Goal: Answer question/provide support: Answer question/provide support

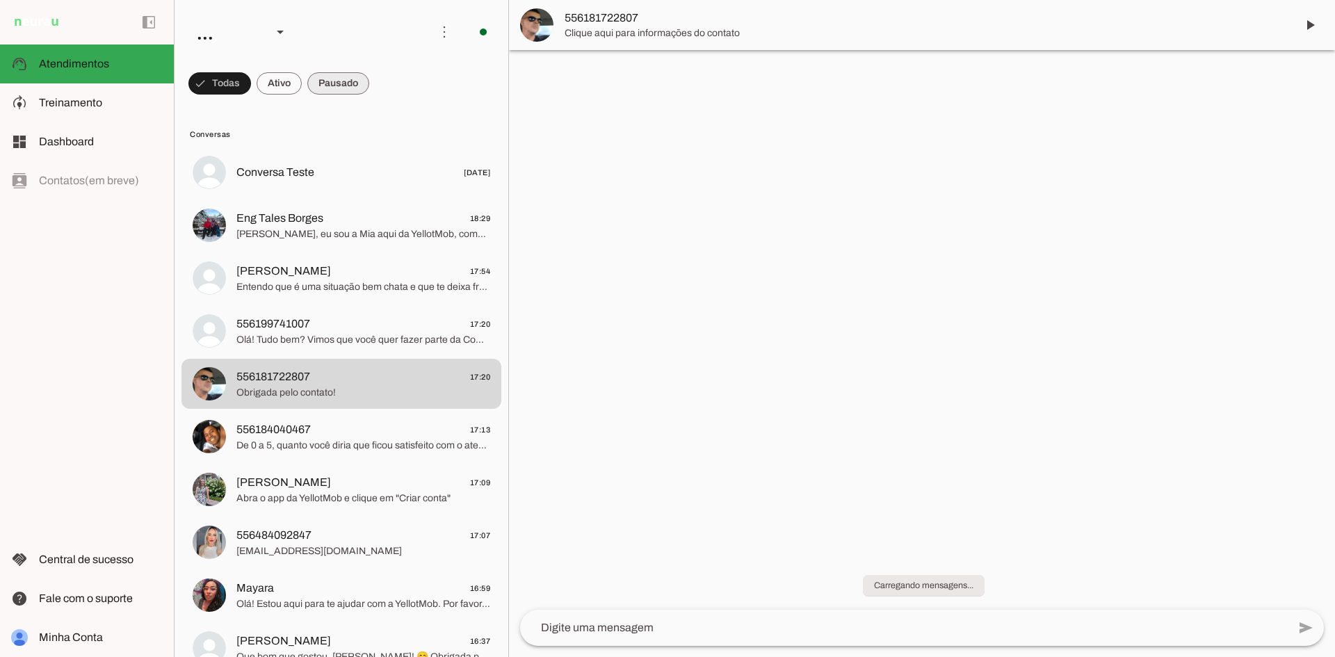
click at [330, 81] on span at bounding box center [338, 83] width 62 height 33
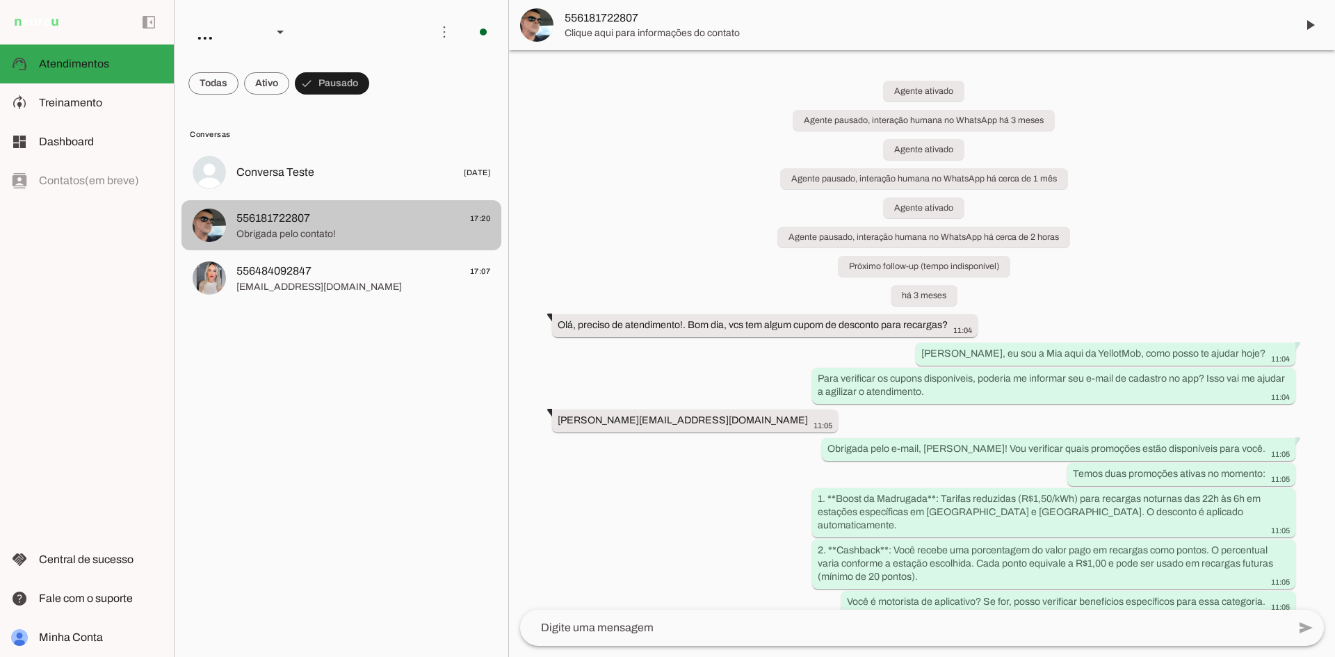
click at [389, 234] on span "Obrigada pelo contato!" at bounding box center [363, 234] width 254 height 14
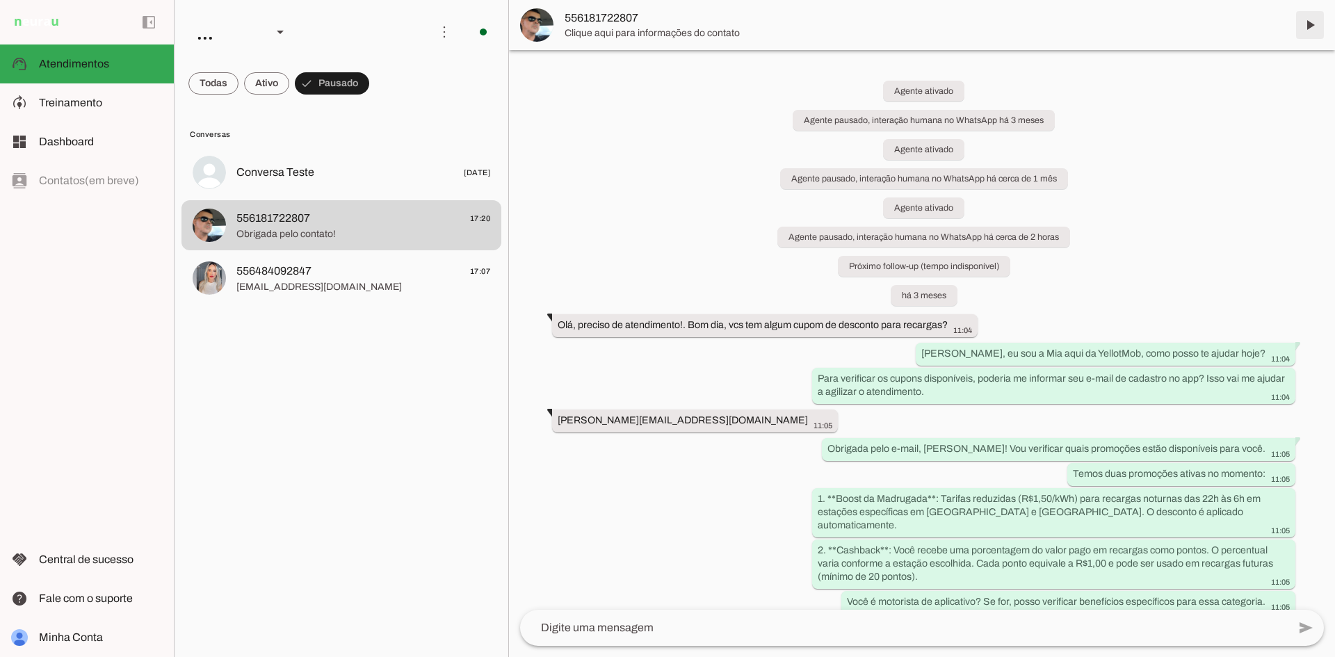
click at [1305, 24] on span at bounding box center [1309, 24] width 33 height 33
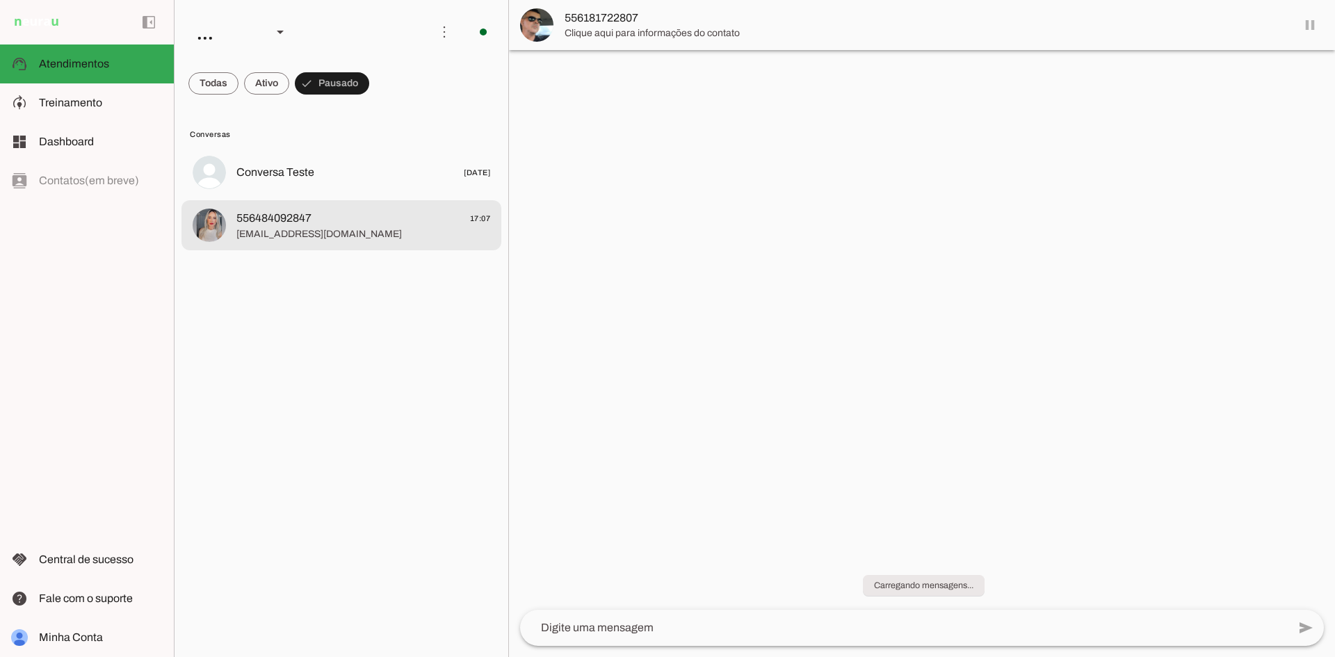
click at [289, 238] on span "[EMAIL_ADDRESS][DOMAIN_NAME]" at bounding box center [363, 234] width 254 height 14
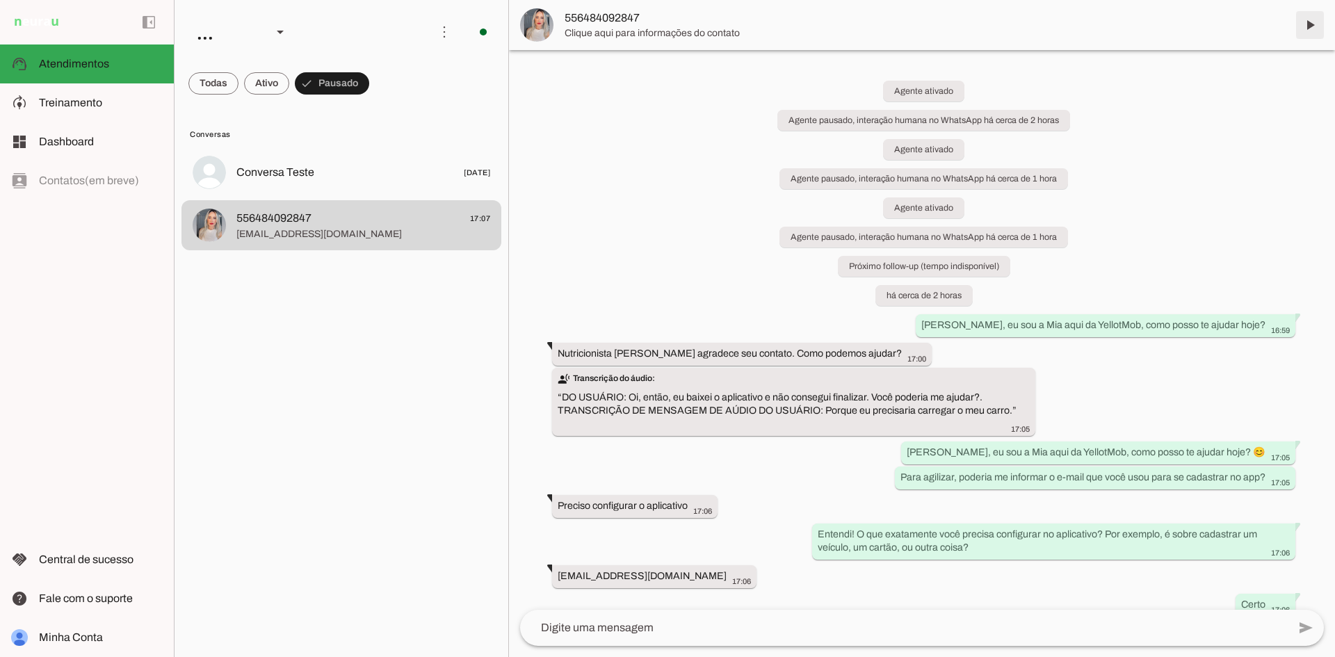
click at [1307, 19] on span at bounding box center [1309, 24] width 33 height 33
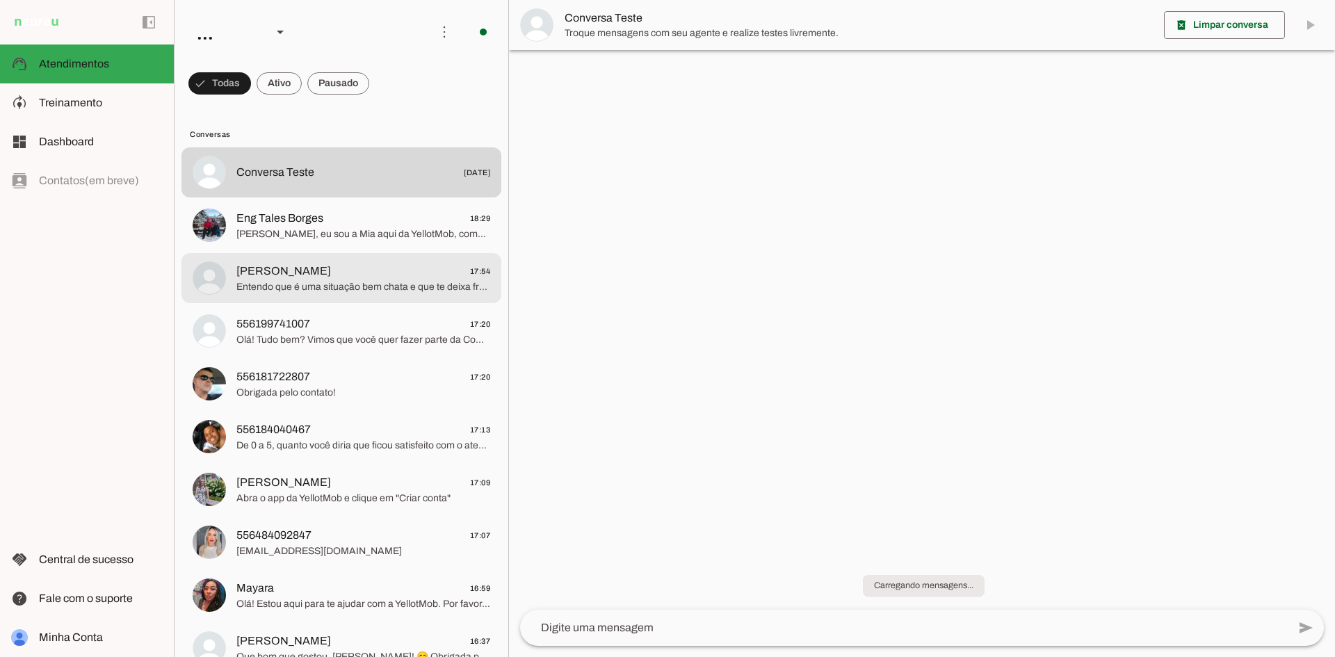
scroll to position [129, 0]
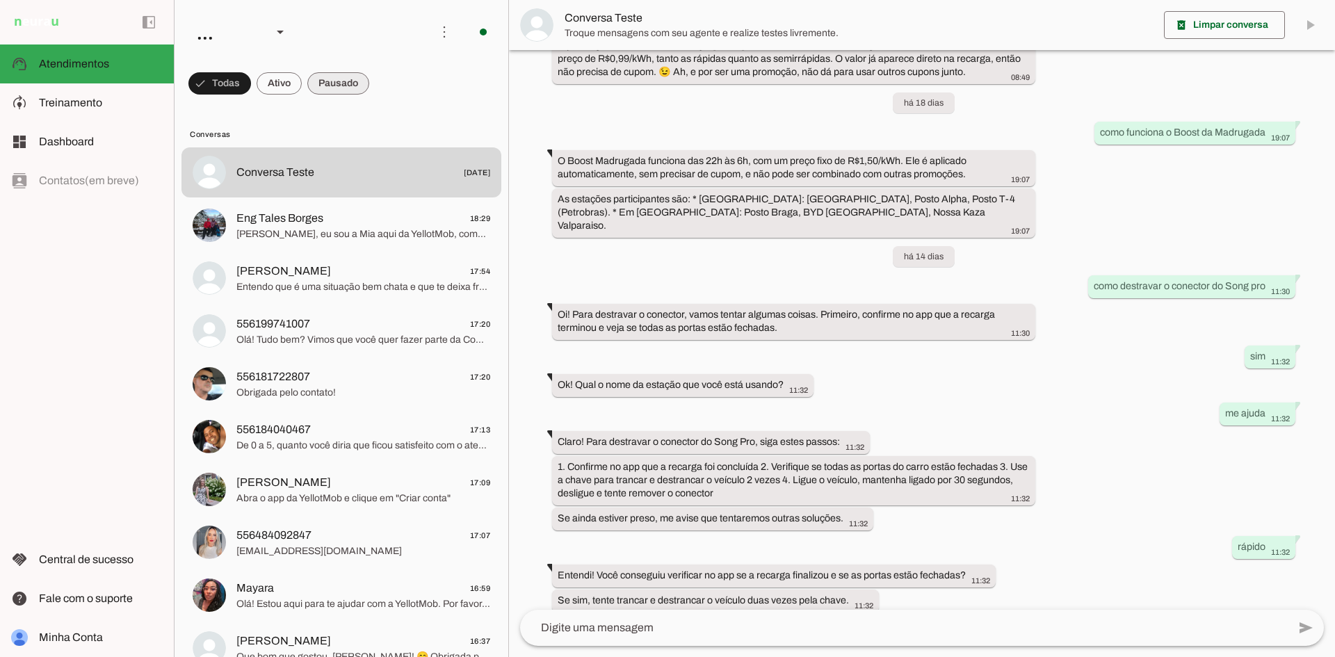
click at [323, 95] on span at bounding box center [338, 83] width 62 height 33
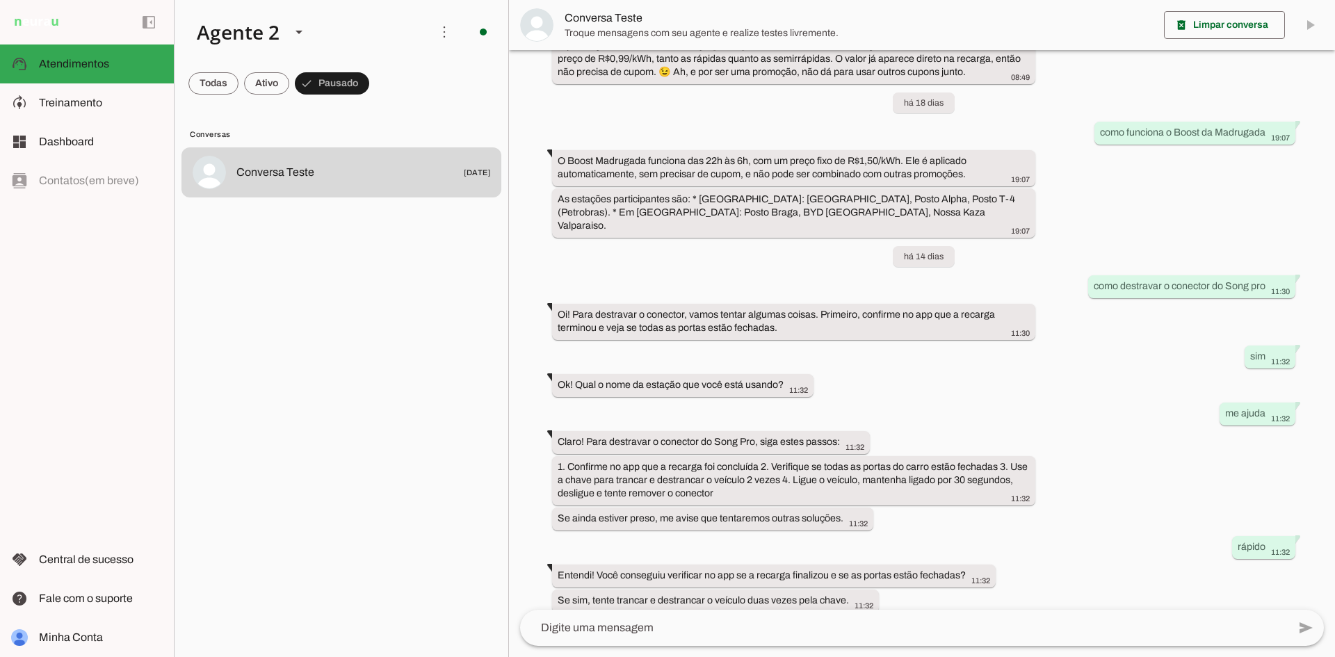
click at [624, 105] on div "há 20 dias Olá, tudo bem? como funciona a promoção do 9/9? 08:49 Ooi, eu sou a …" at bounding box center [922, 330] width 826 height 560
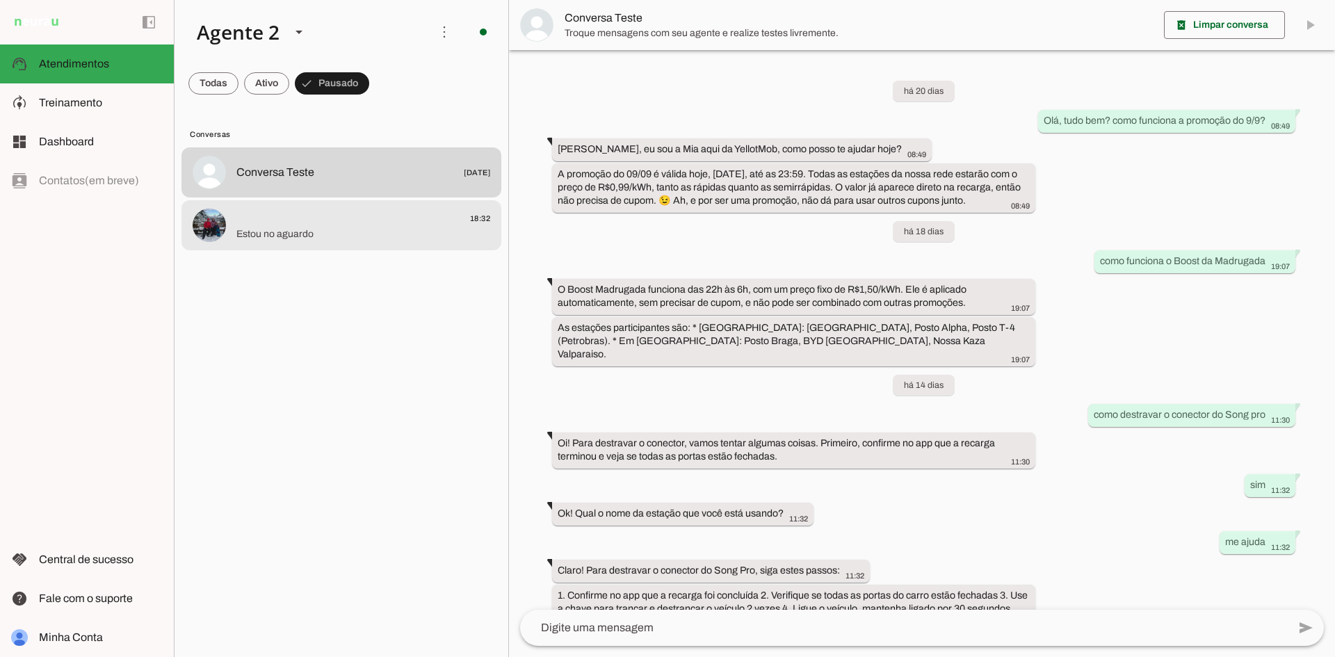
click at [283, 223] on span "18:32" at bounding box center [363, 218] width 254 height 17
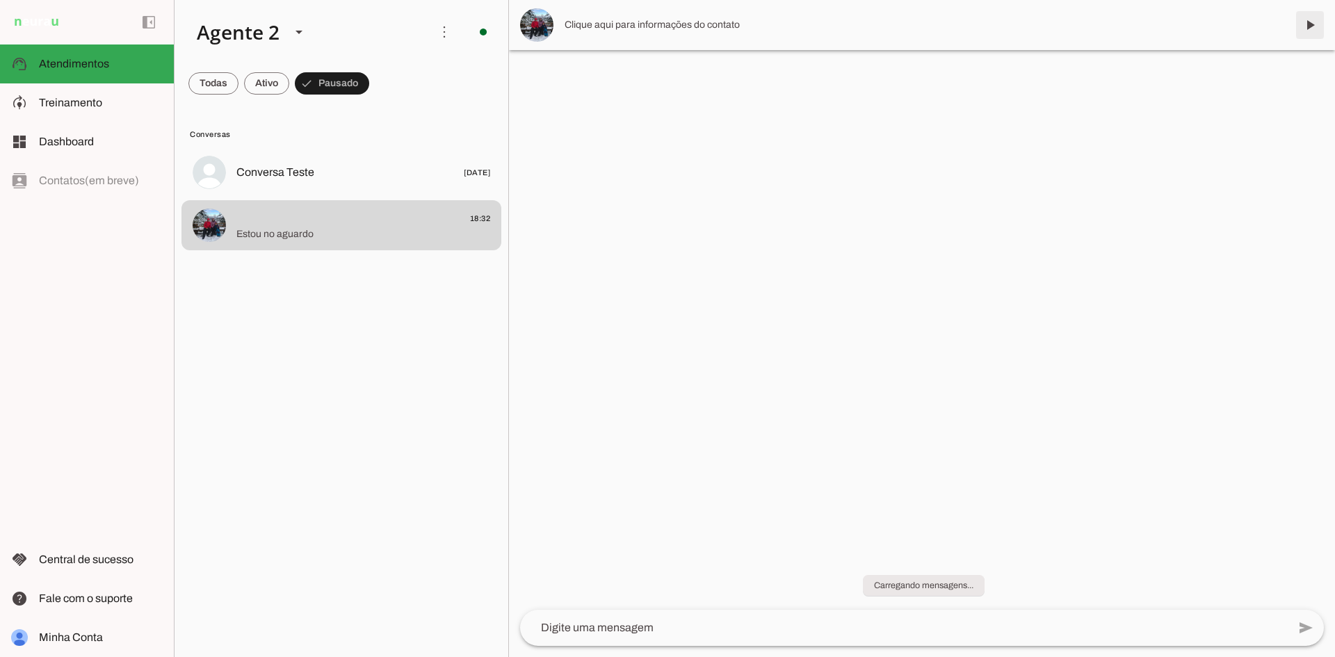
click at [1310, 27] on span at bounding box center [1309, 24] width 33 height 33
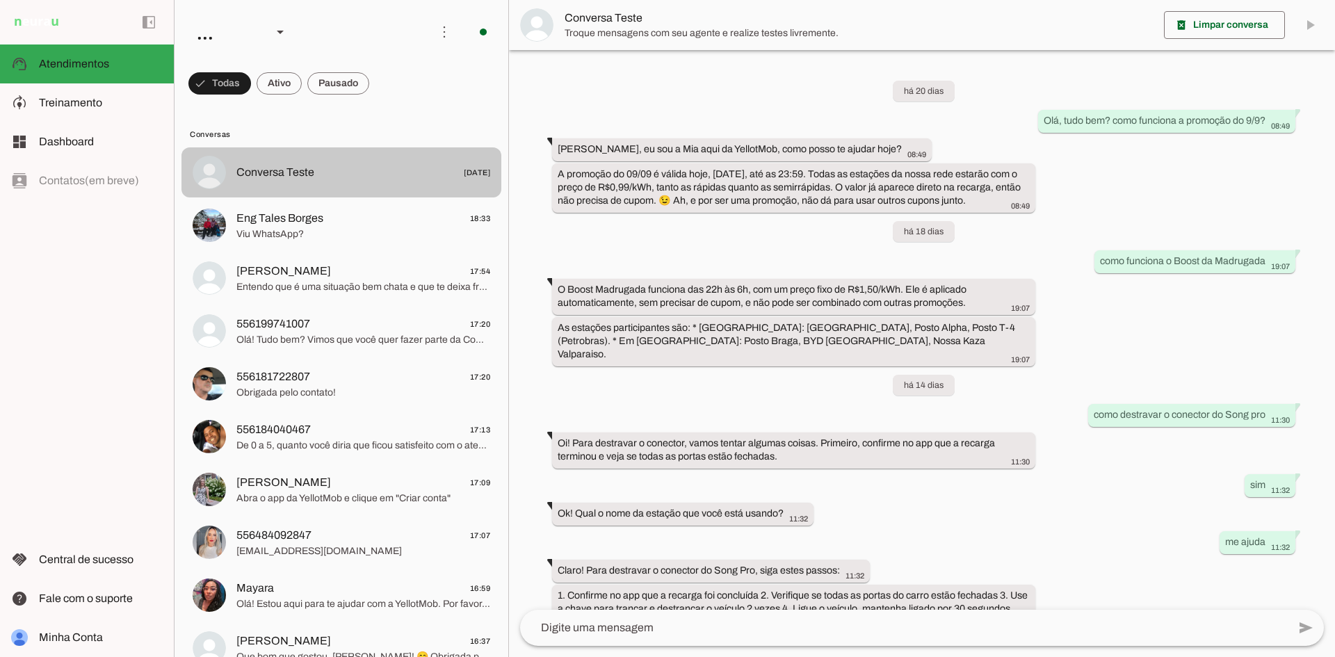
scroll to position [129, 0]
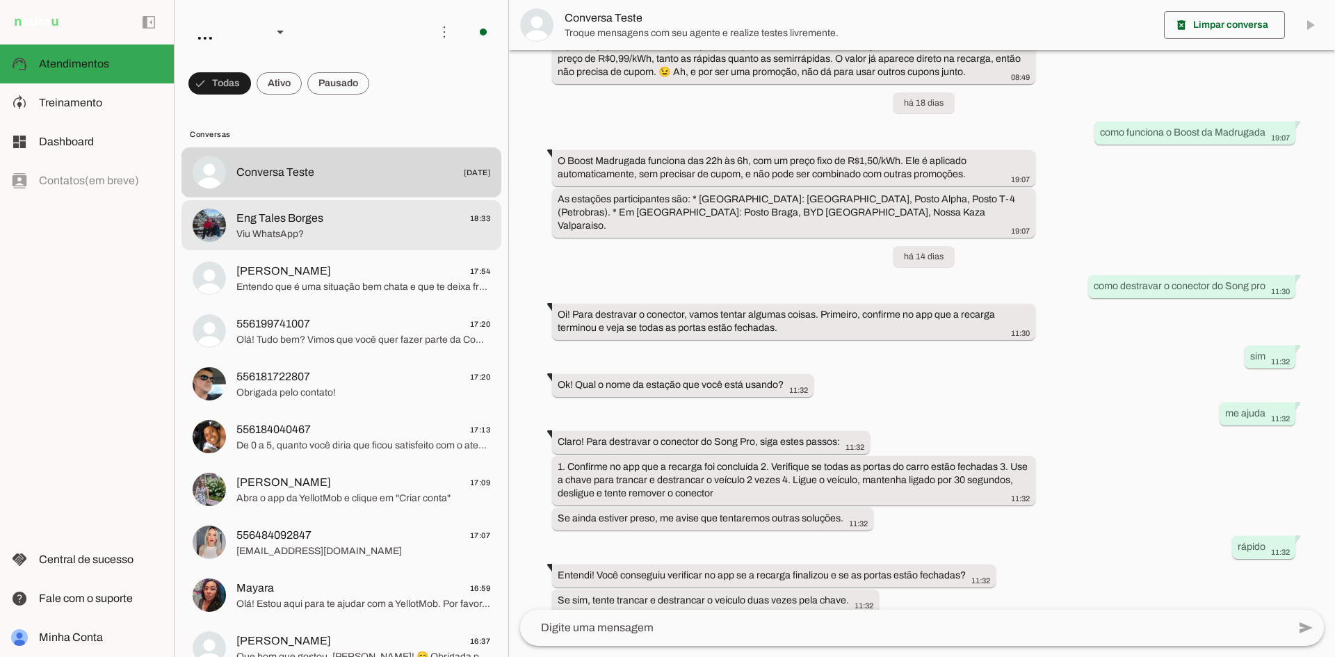
click at [293, 204] on md-item "Eng Tales Borges 18:33 Viu WhatsApp?" at bounding box center [341, 225] width 320 height 50
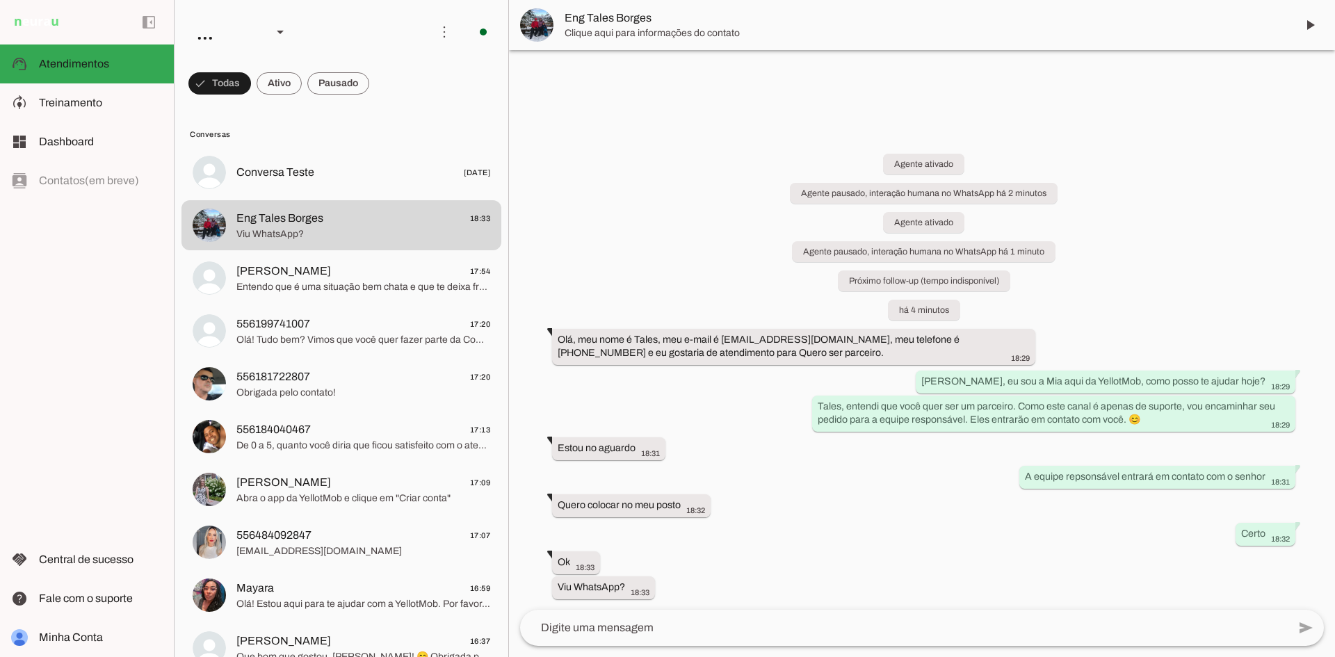
click at [535, 22] on img at bounding box center [536, 24] width 33 height 33
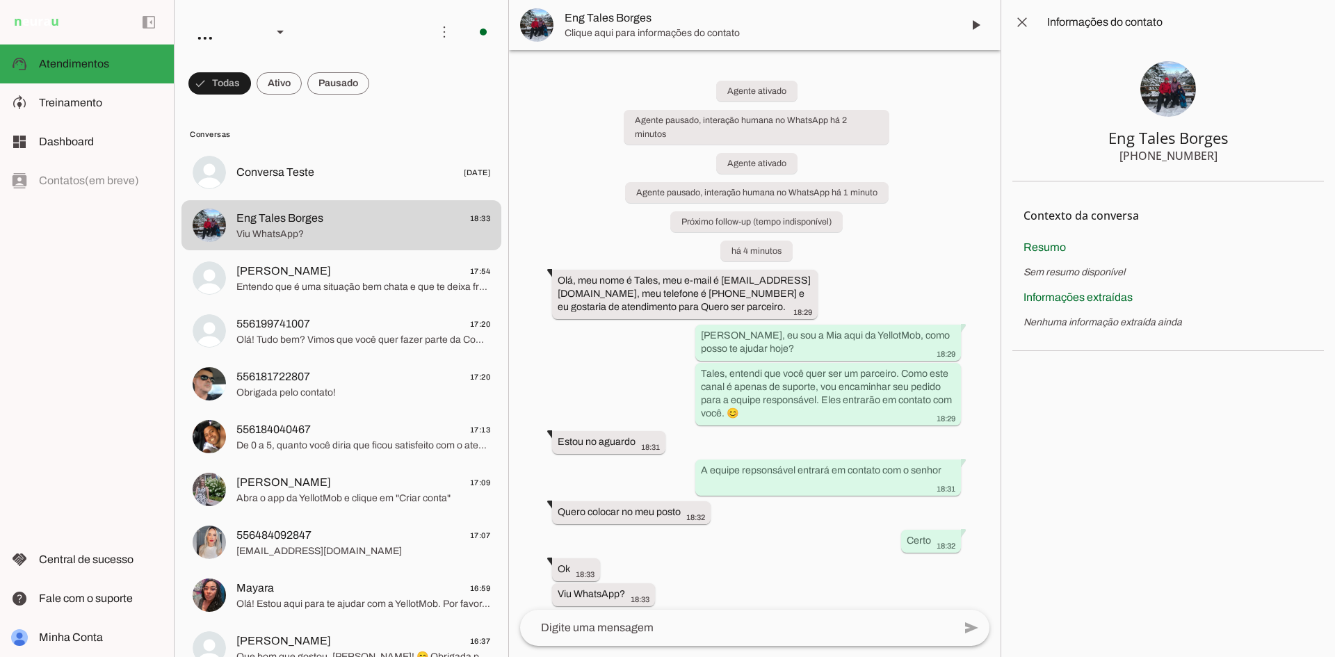
click at [1155, 104] on img at bounding box center [1168, 89] width 56 height 56
click at [1162, 88] on img at bounding box center [1168, 89] width 56 height 56
click at [1018, 20] on span at bounding box center [1022, 22] width 33 height 33
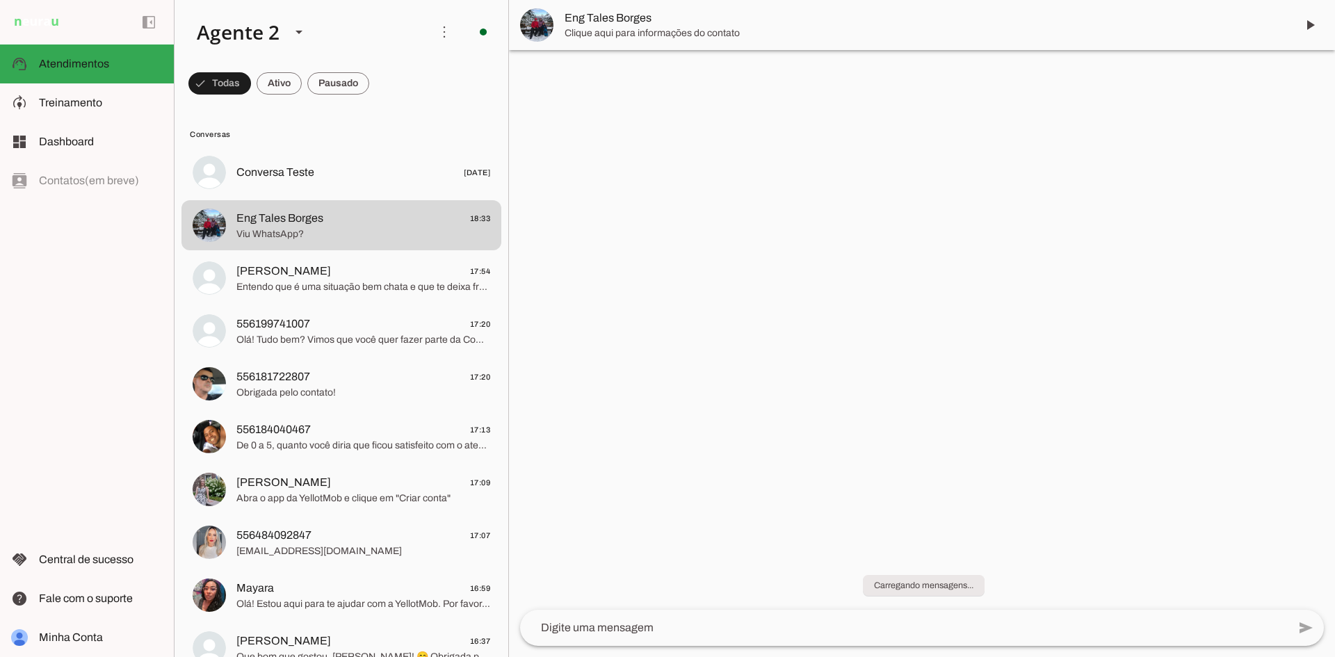
click at [544, 13] on img at bounding box center [536, 24] width 33 height 33
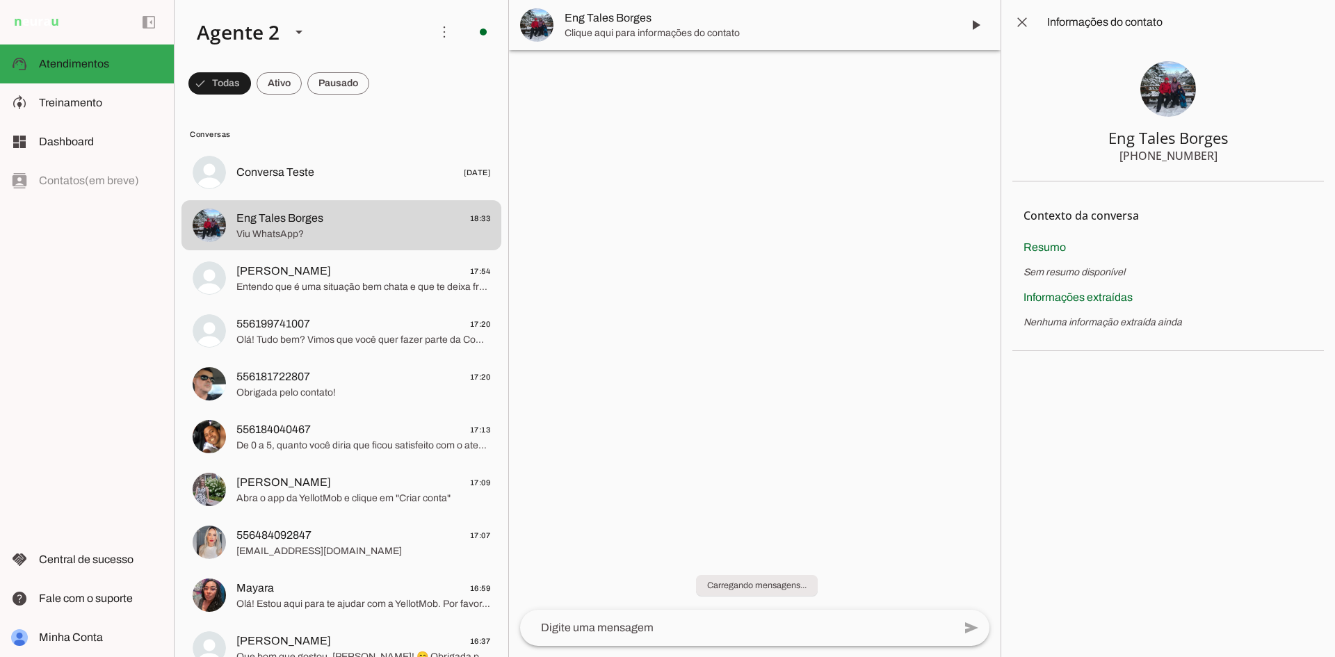
click at [617, 13] on span "Eng Tales Borges" at bounding box center [758, 18] width 386 height 17
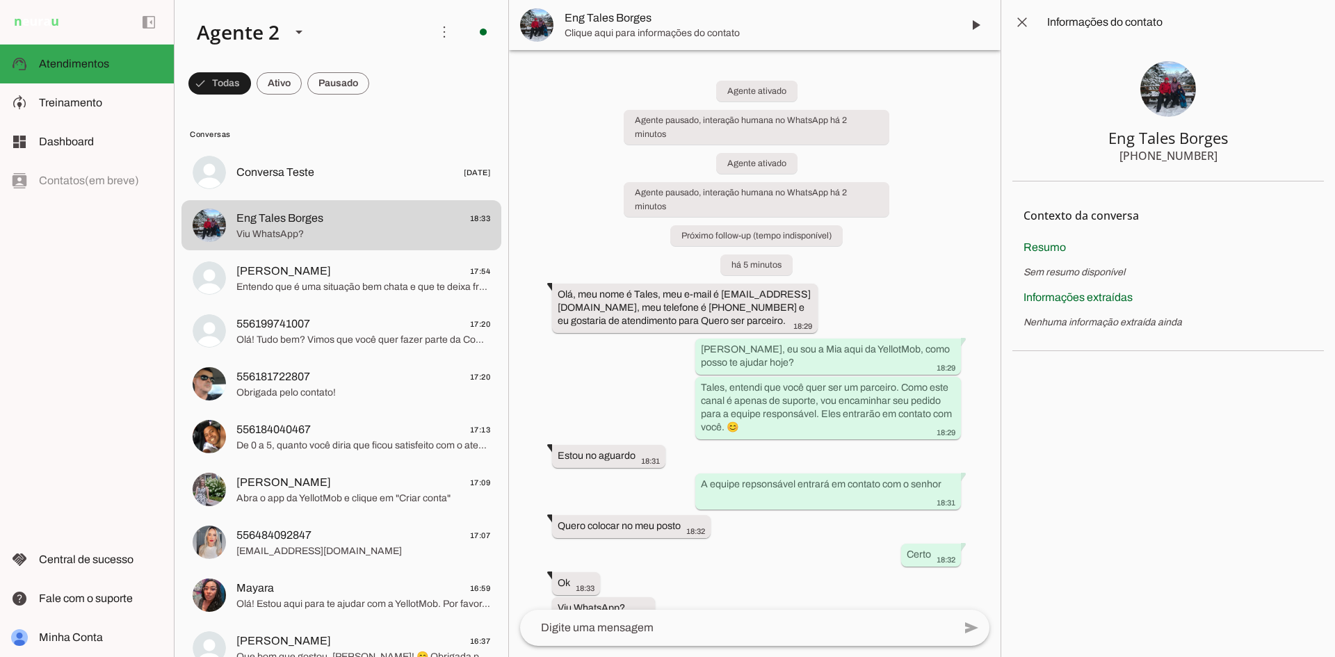
click at [1167, 97] on img at bounding box center [1168, 89] width 56 height 56
click at [1017, 19] on span at bounding box center [1022, 22] width 33 height 33
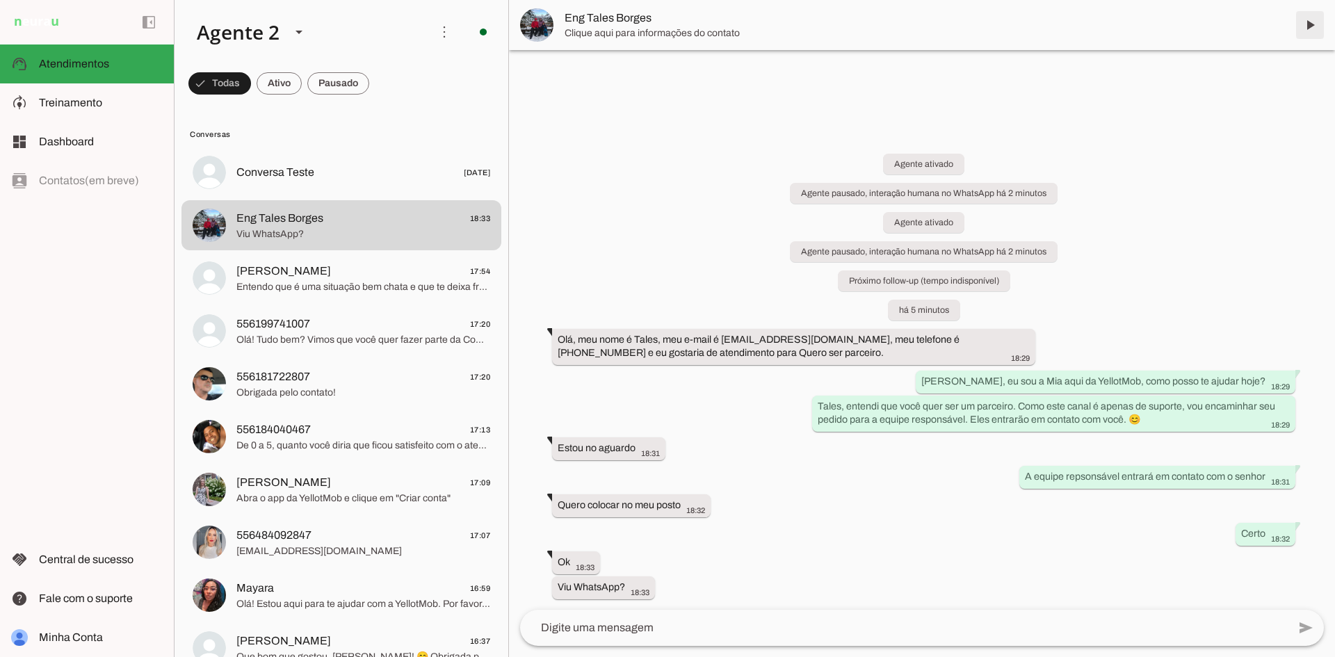
click at [1304, 29] on span at bounding box center [1309, 24] width 33 height 33
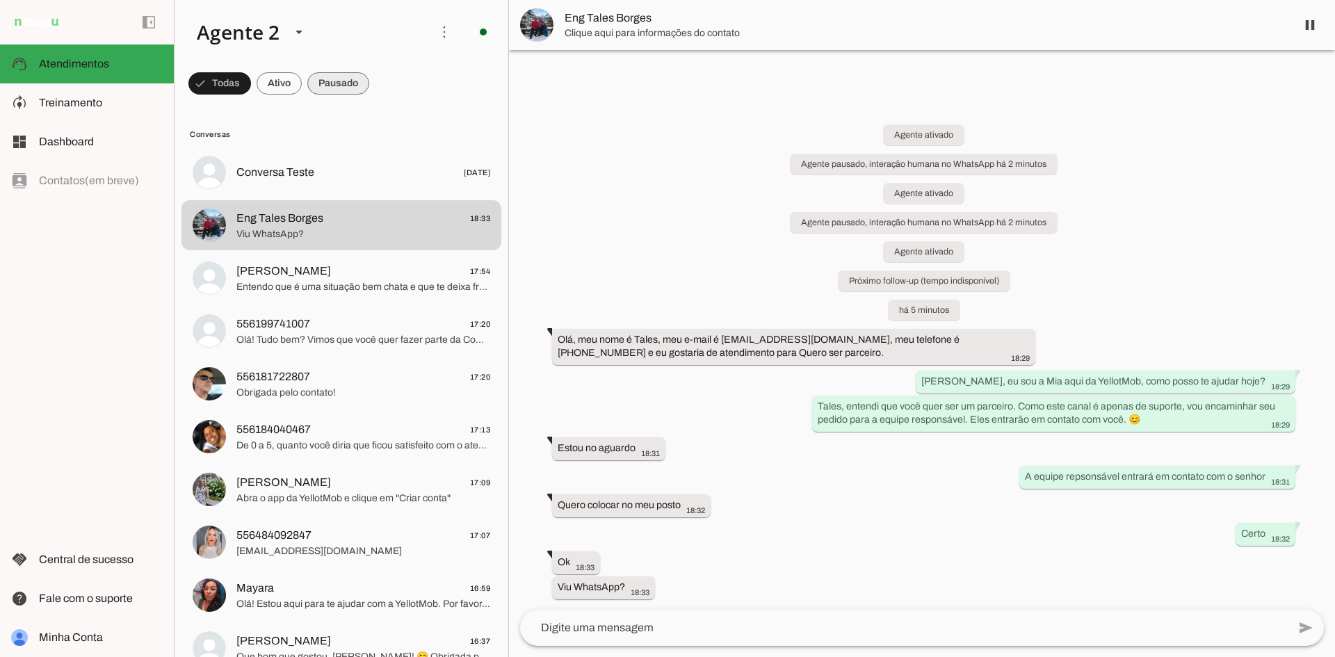
click at [317, 87] on span at bounding box center [338, 83] width 62 height 33
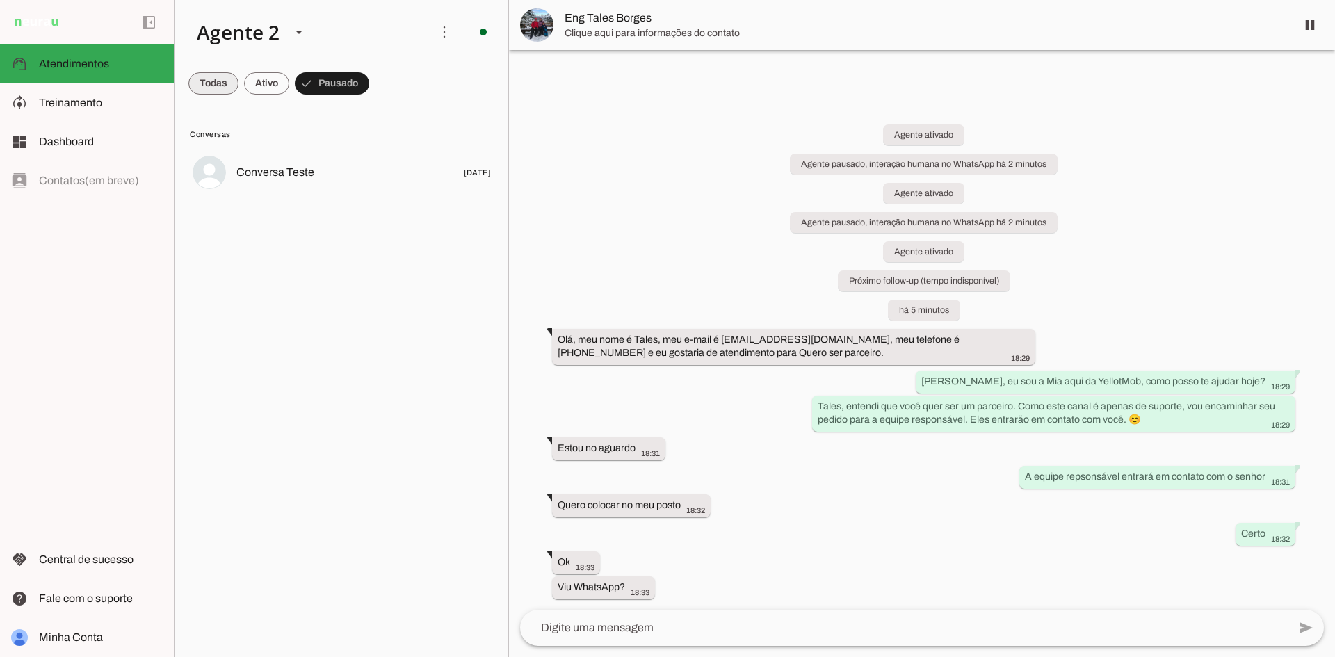
click at [218, 86] on span at bounding box center [213, 83] width 50 height 33
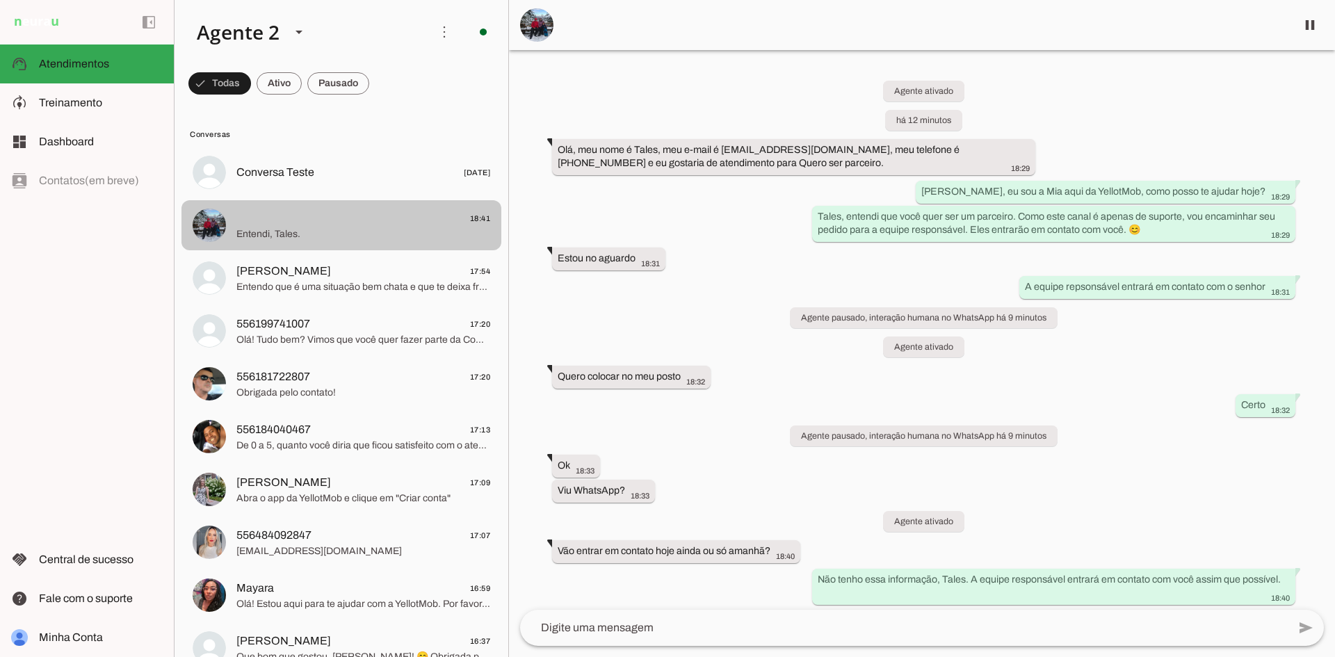
click at [358, 224] on span "18:41" at bounding box center [363, 218] width 254 height 17
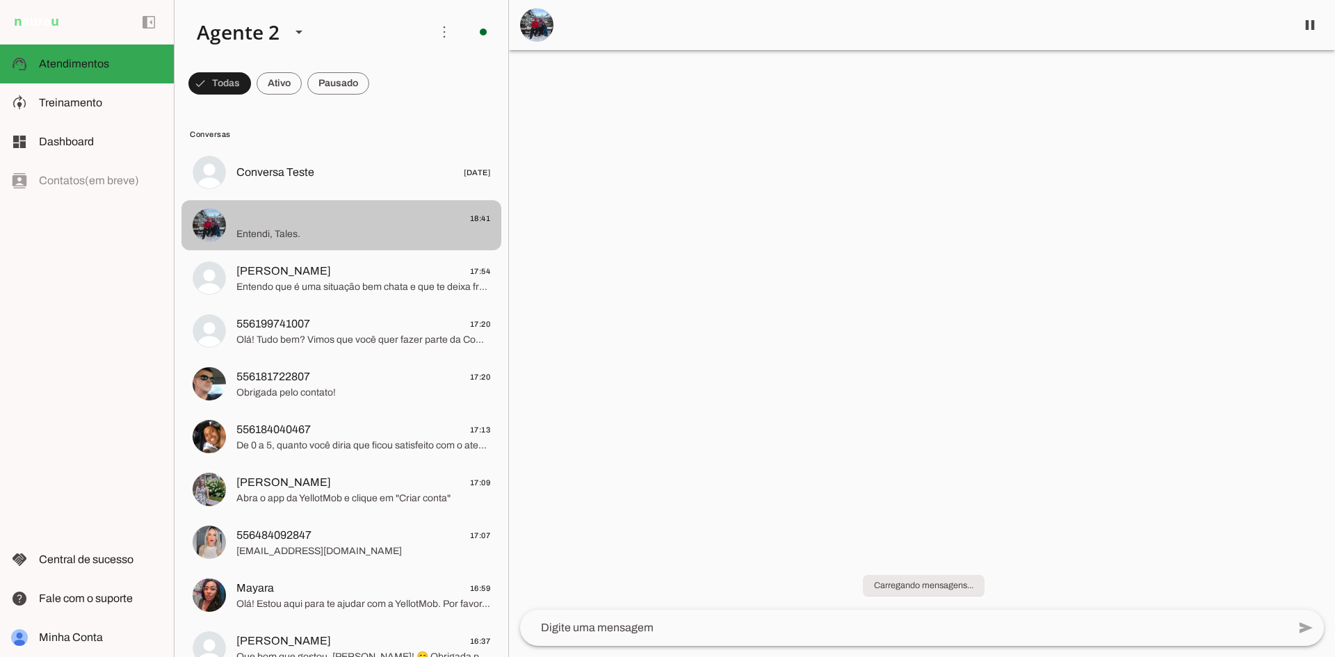
click at [358, 224] on span "18:41" at bounding box center [363, 218] width 254 height 17
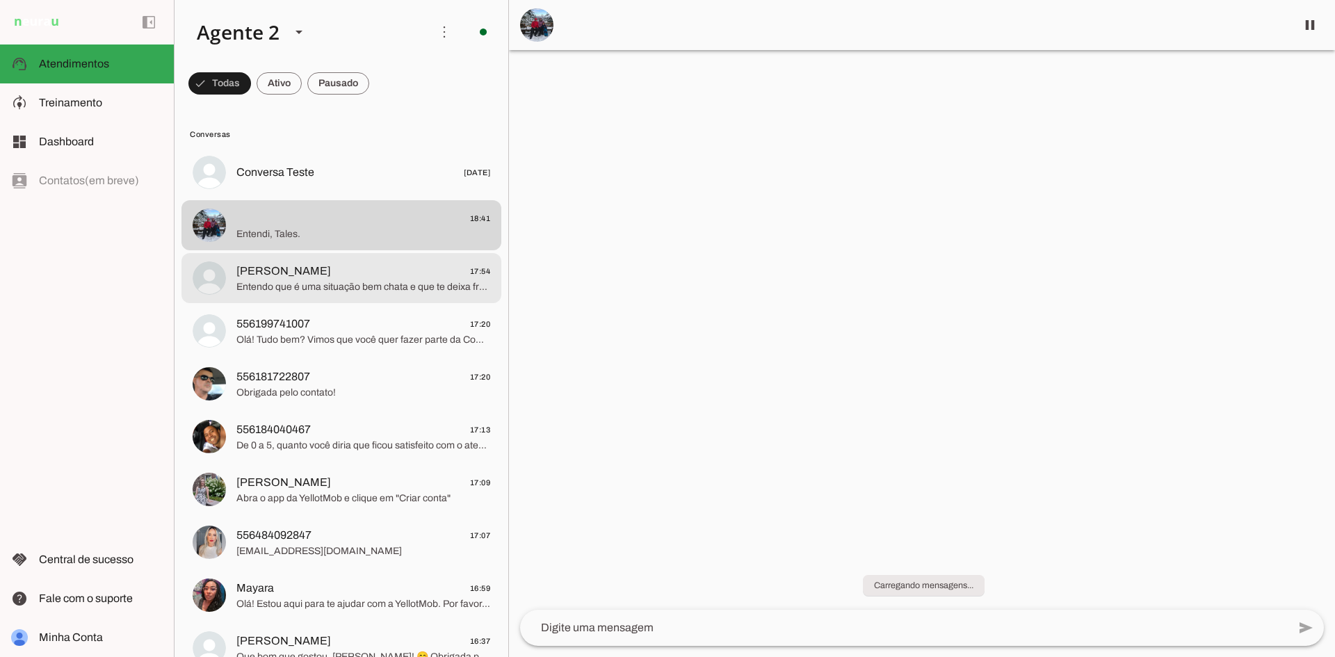
click at [410, 296] on md-item "Larissa De Paiva 17:54 Entendo que é uma situação bem chata e que te deixa frus…" at bounding box center [341, 278] width 320 height 50
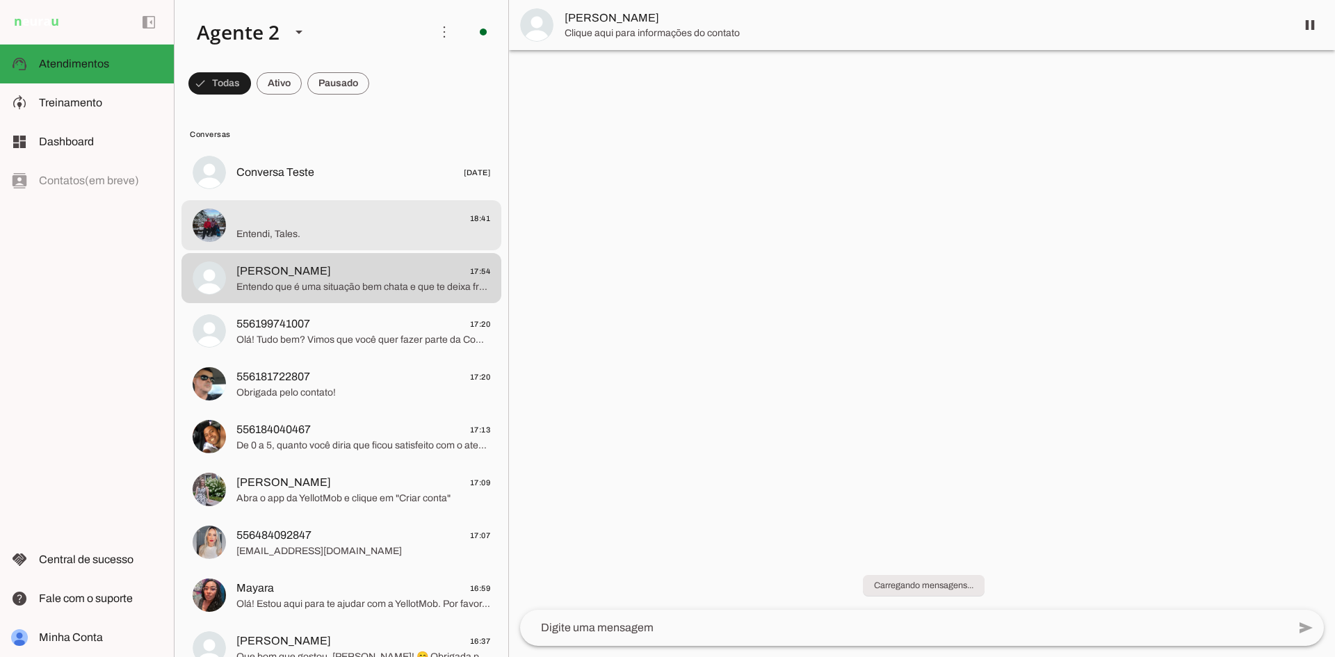
click at [408, 228] on span "Entendi, Tales." at bounding box center [363, 234] width 254 height 14
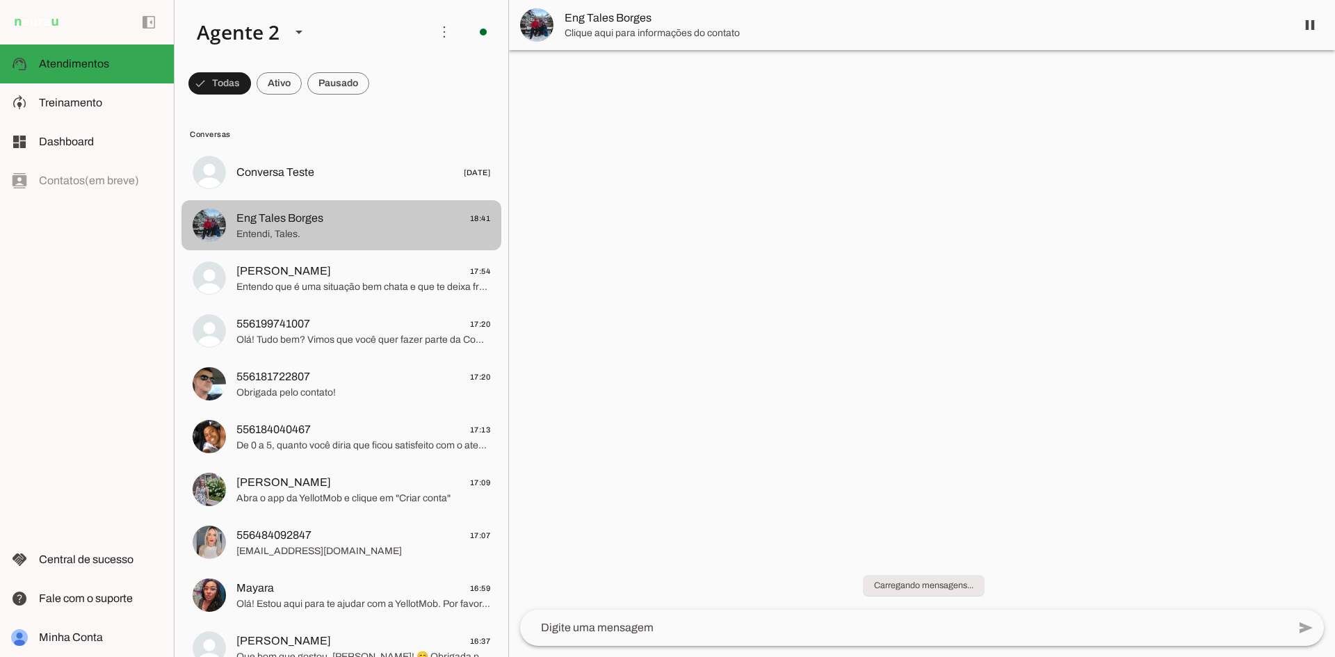
click at [360, 217] on span "Eng Tales Borges 18:41" at bounding box center [363, 218] width 254 height 17
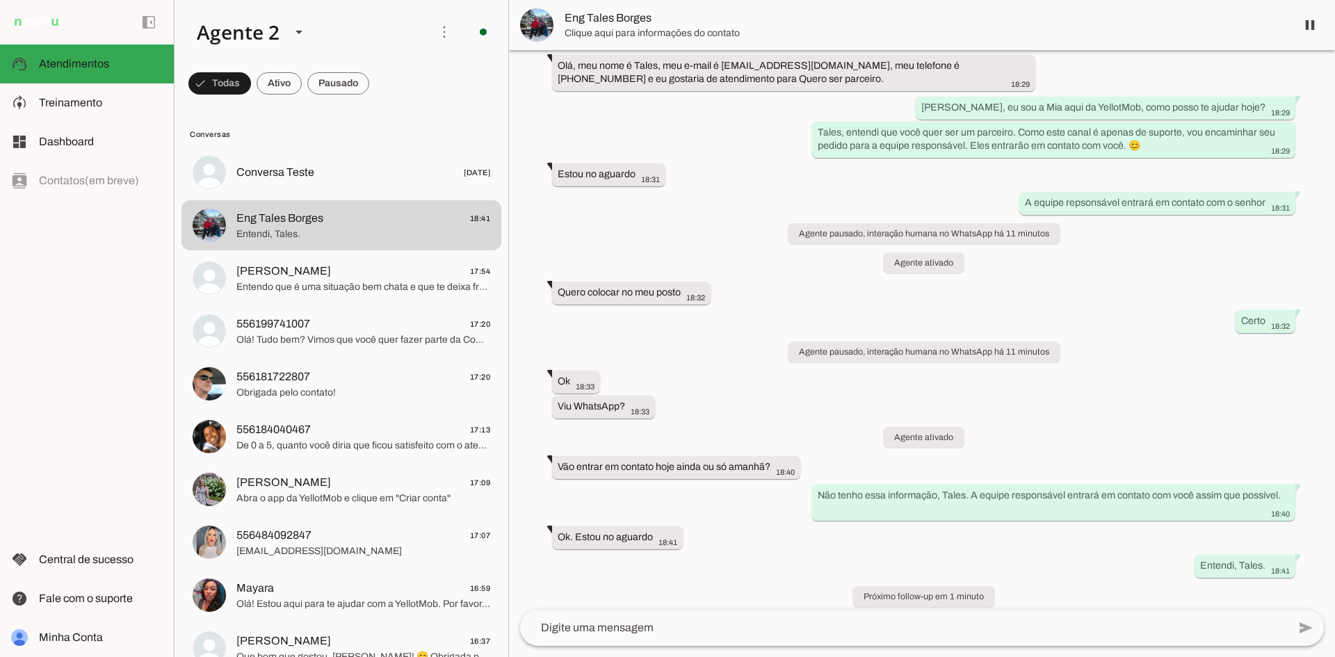
scroll to position [95, 0]
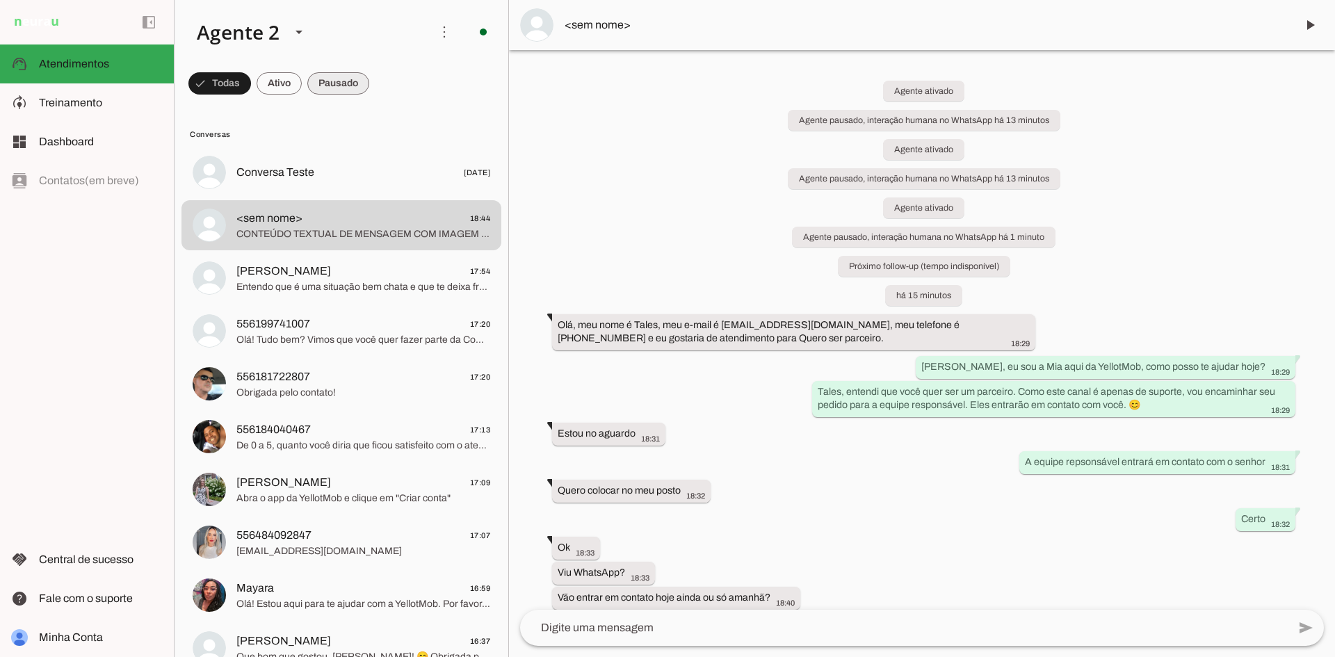
click at [323, 74] on span at bounding box center [338, 83] width 62 height 33
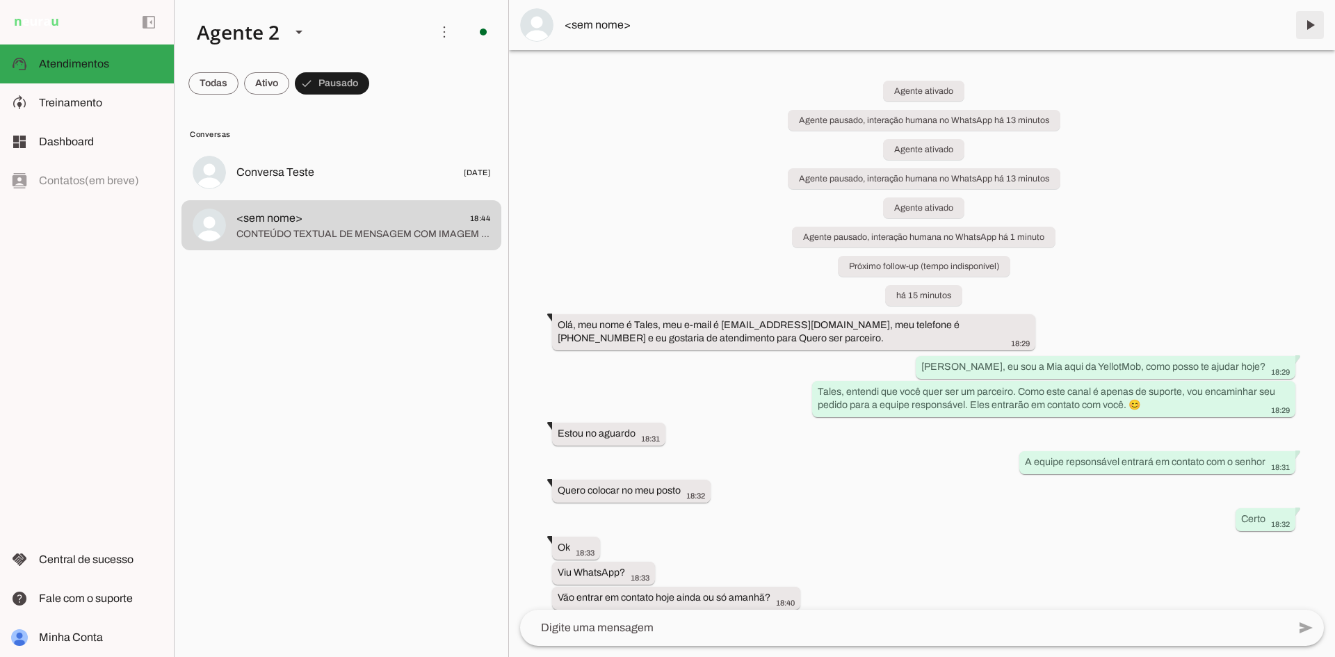
click at [1308, 10] on span at bounding box center [1309, 24] width 33 height 33
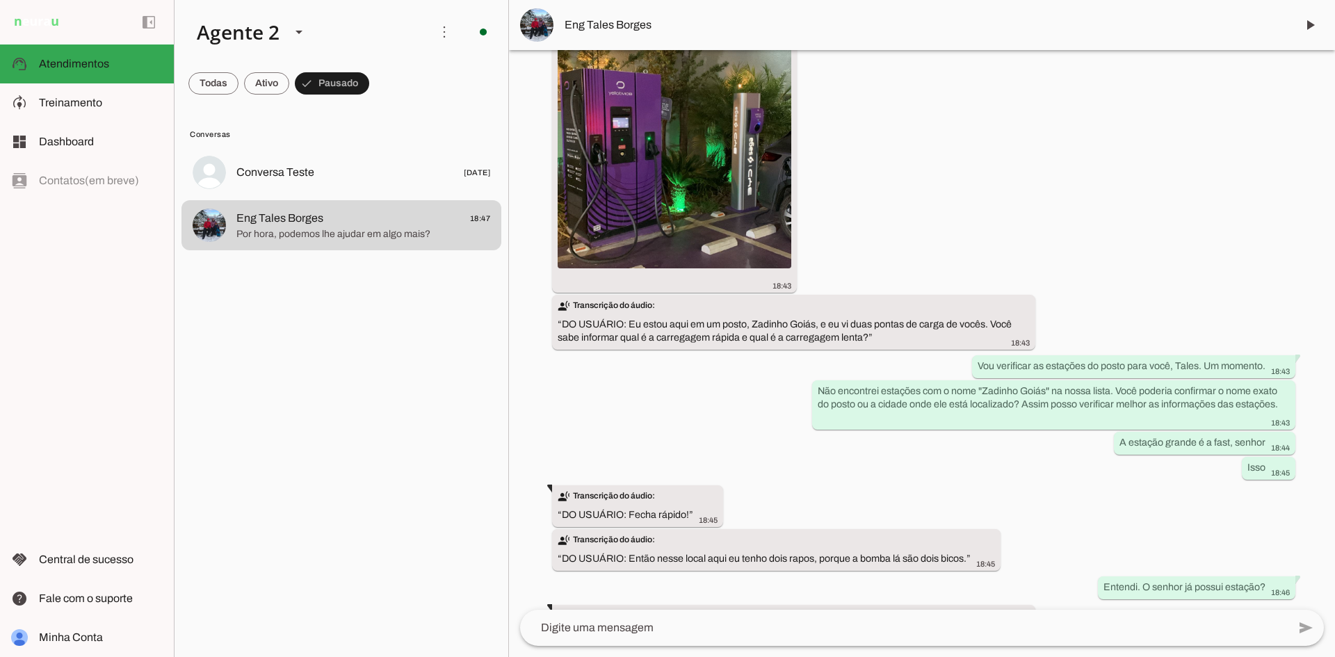
scroll to position [907, 0]
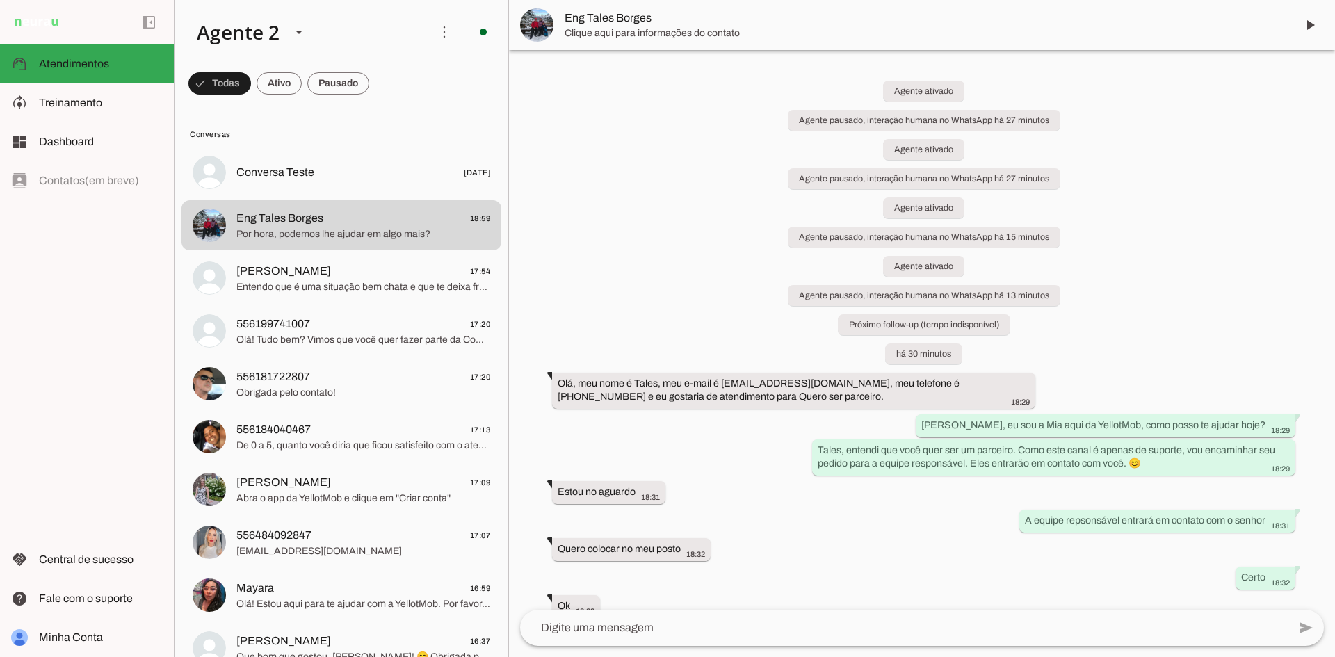
click at [339, 102] on md-chip-set at bounding box center [342, 83] width 334 height 39
click at [337, 90] on span at bounding box center [338, 83] width 62 height 33
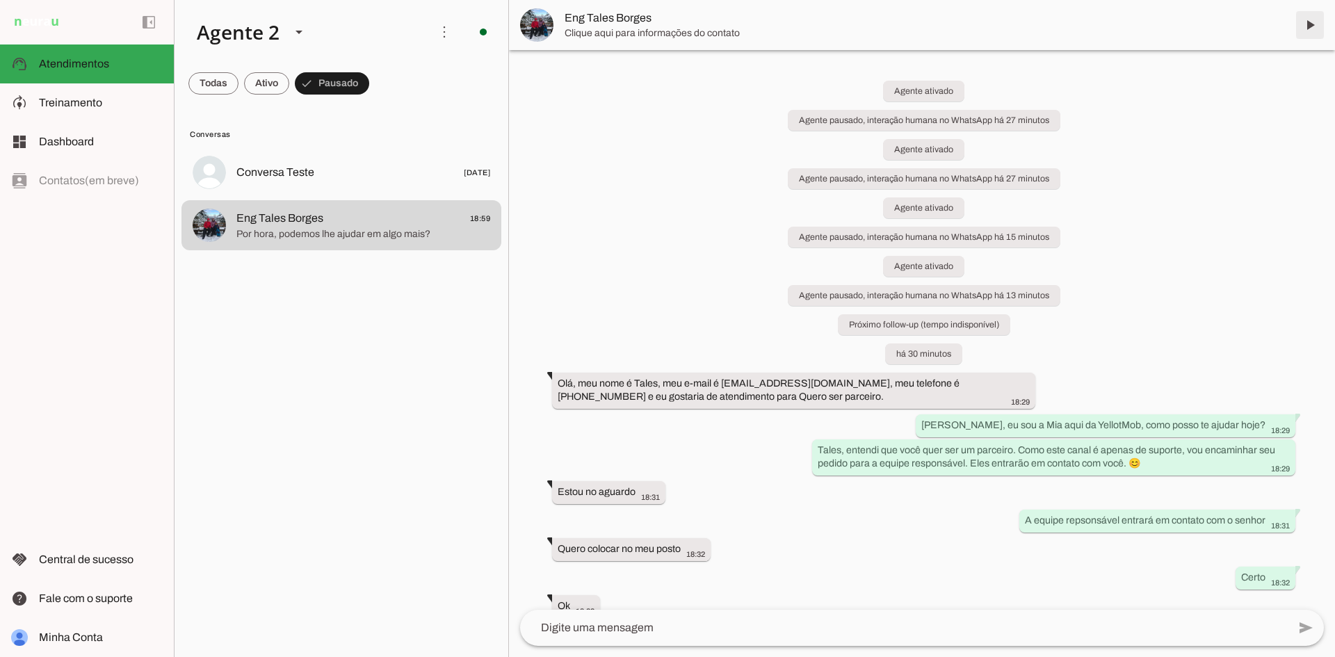
click at [1316, 18] on span at bounding box center [1309, 24] width 33 height 33
